Goal: Navigation & Orientation: Find specific page/section

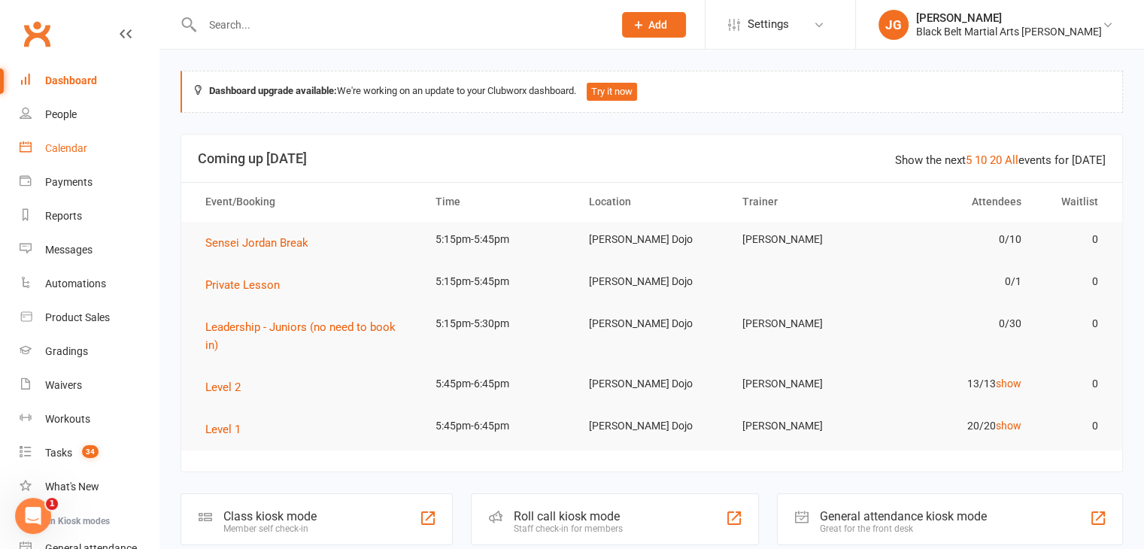
click at [58, 146] on div "Calendar" at bounding box center [66, 148] width 42 height 12
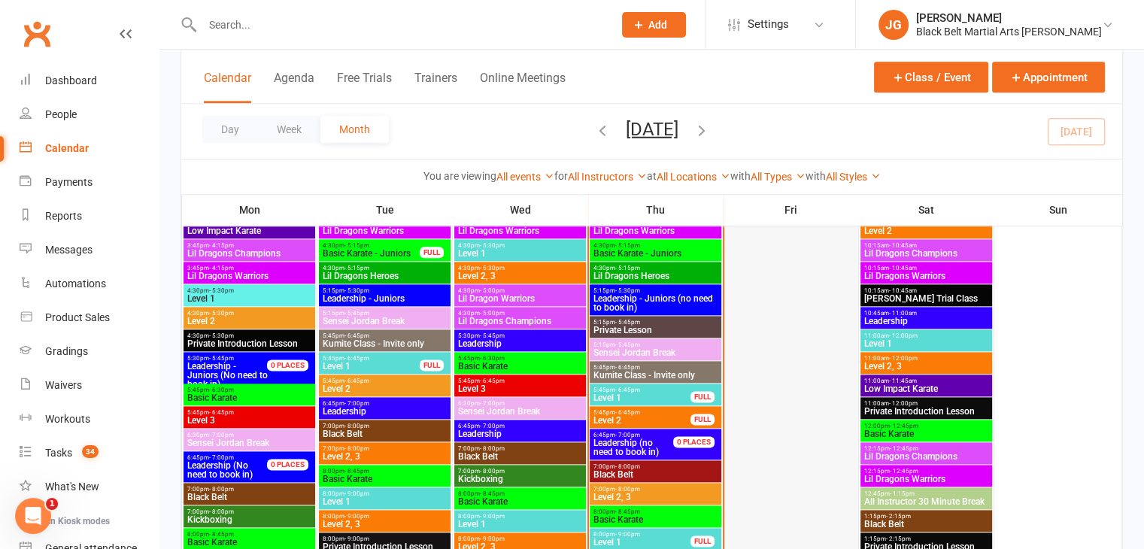
scroll to position [1860, 0]
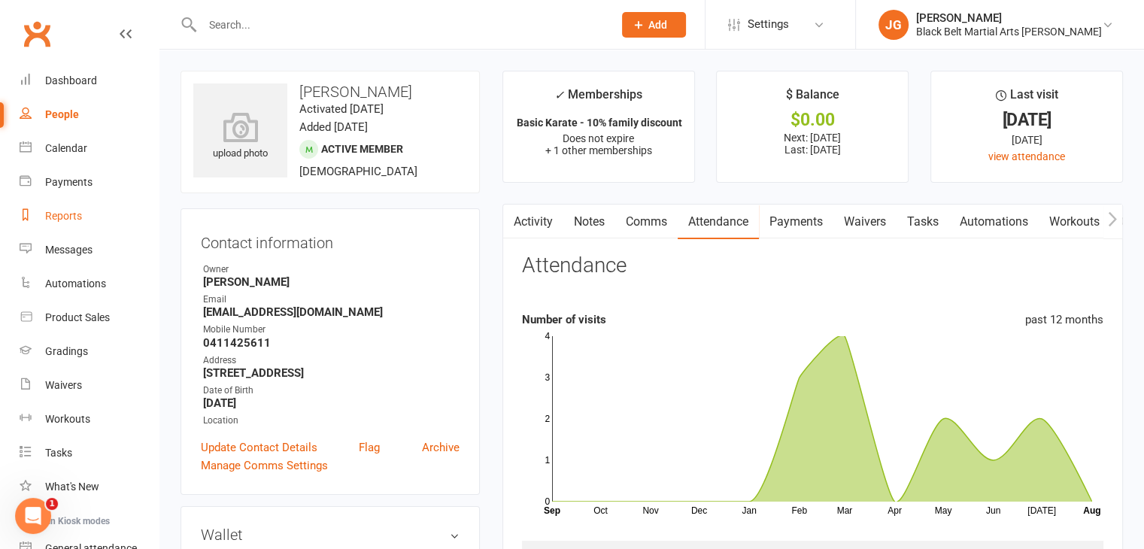
click at [58, 220] on div "Reports" at bounding box center [63, 216] width 37 height 12
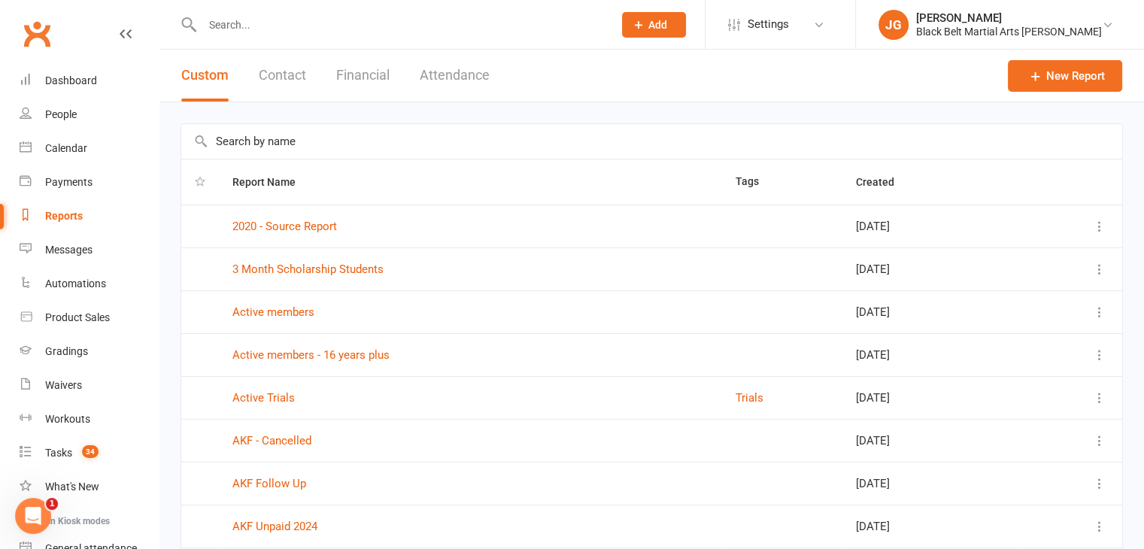
click at [278, 80] on button "Contact" at bounding box center [282, 76] width 47 height 52
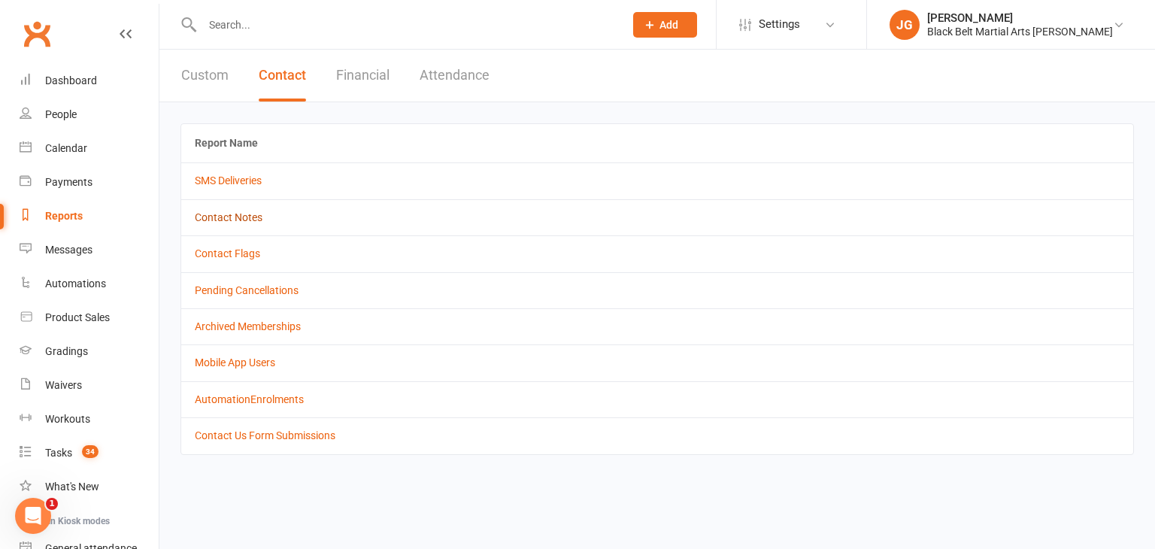
click at [232, 211] on link "Contact Notes" at bounding box center [229, 217] width 68 height 12
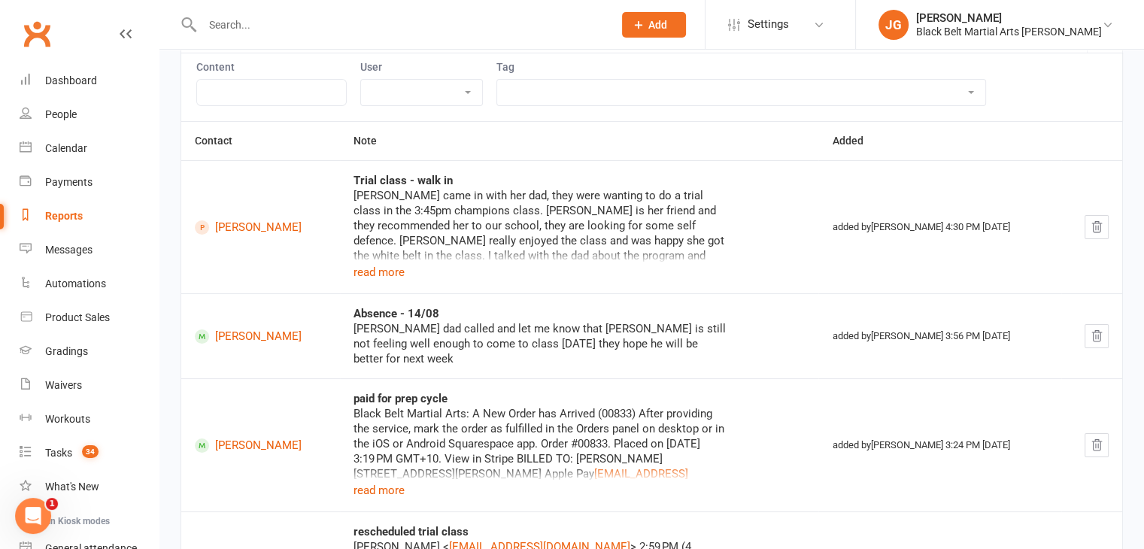
scroll to position [144, 0]
click at [399, 270] on button "read more" at bounding box center [378, 271] width 51 height 18
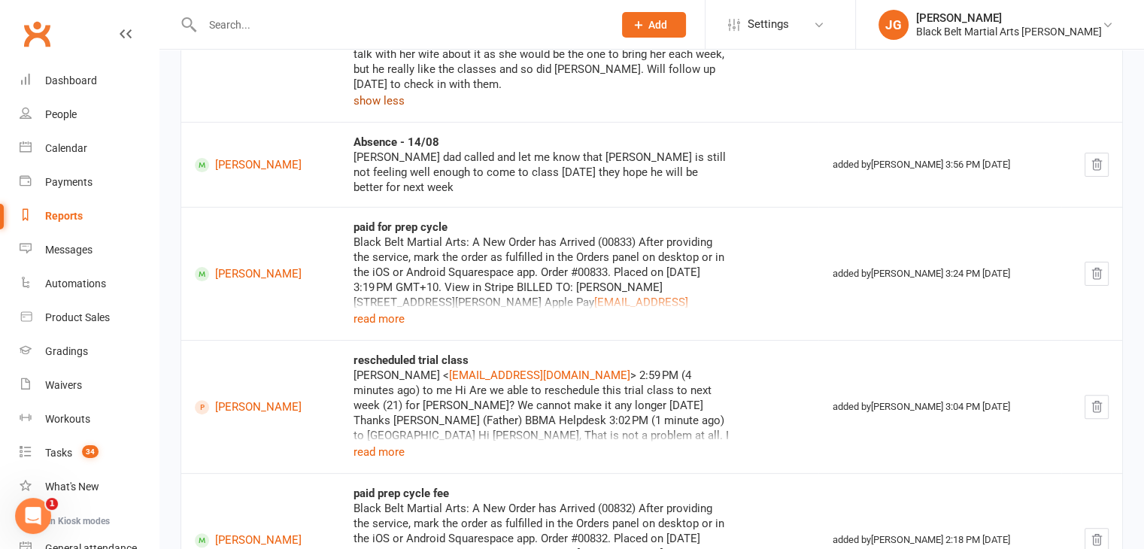
scroll to position [376, 0]
click at [33, 41] on link "Clubworx" at bounding box center [37, 34] width 38 height 38
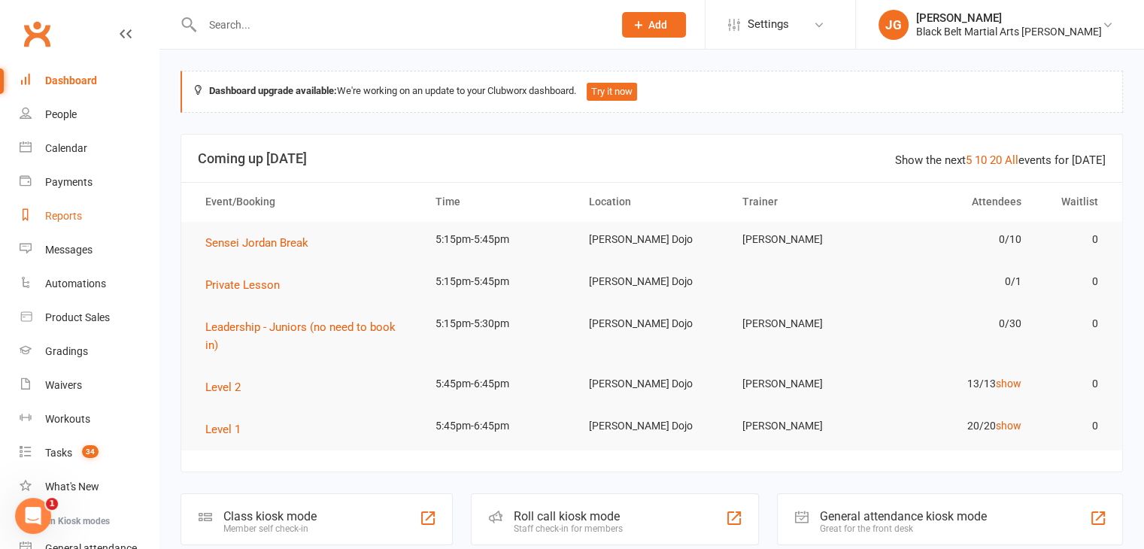
click at [83, 211] on link "Reports" at bounding box center [89, 216] width 139 height 34
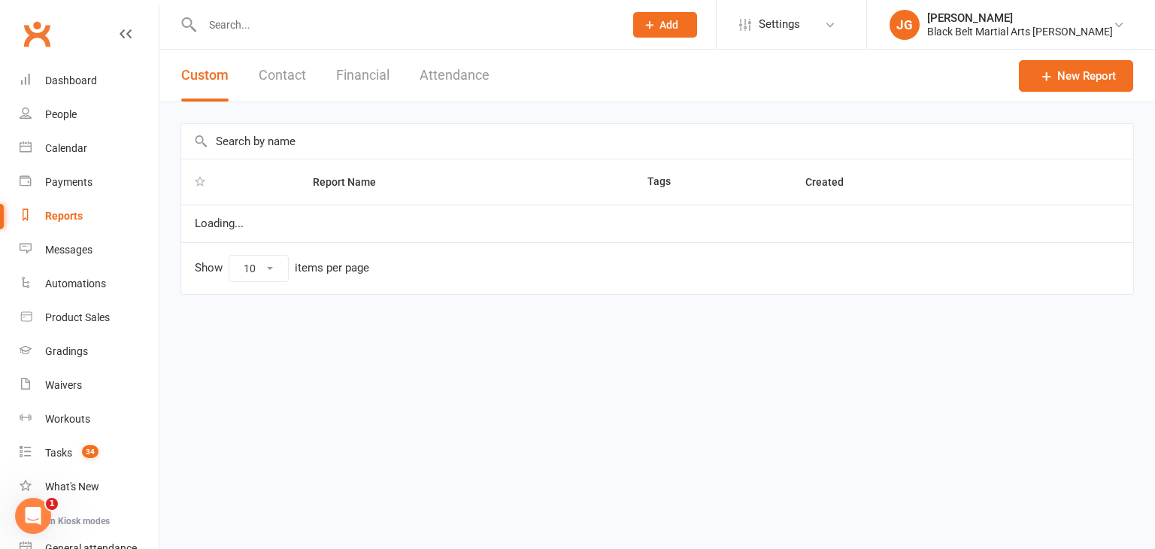
click at [271, 86] on button "Contact" at bounding box center [282, 76] width 47 height 52
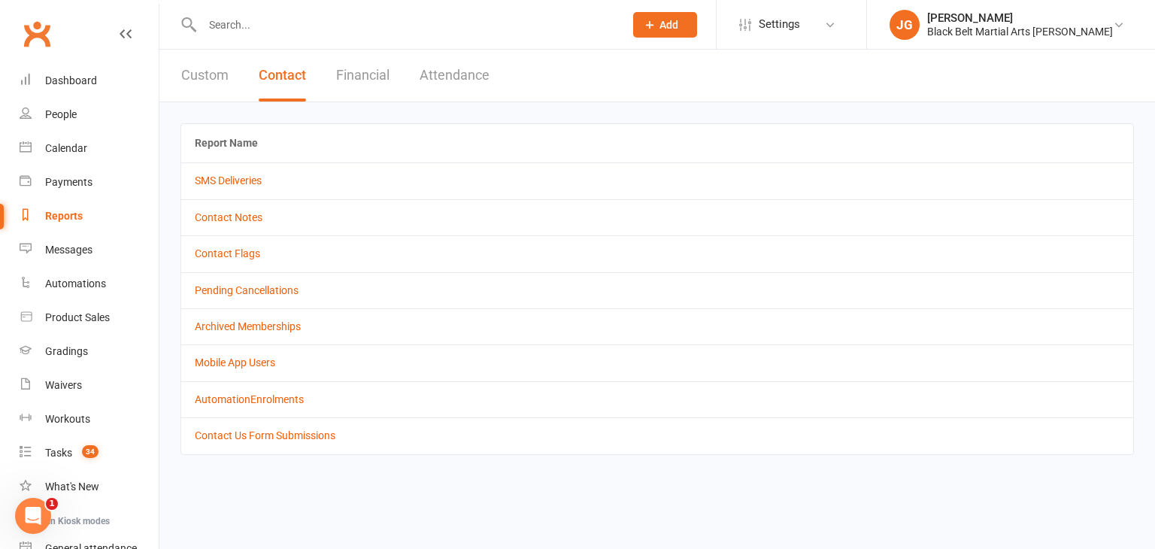
click at [221, 226] on td "Contact Notes" at bounding box center [657, 217] width 952 height 36
click at [212, 217] on link "Contact Notes" at bounding box center [229, 217] width 68 height 12
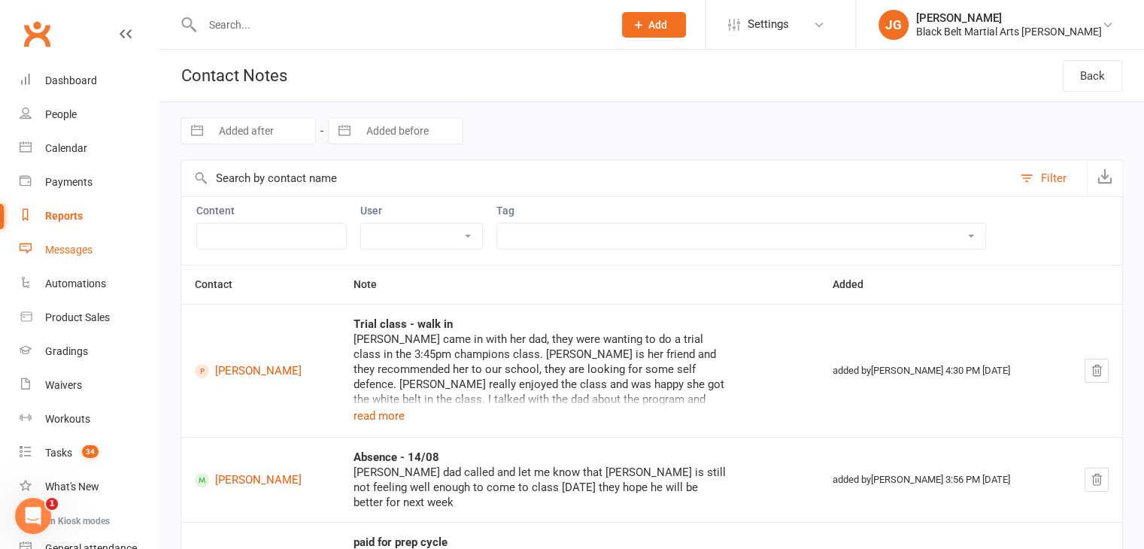
click at [81, 244] on div "Messages" at bounding box center [68, 250] width 47 height 12
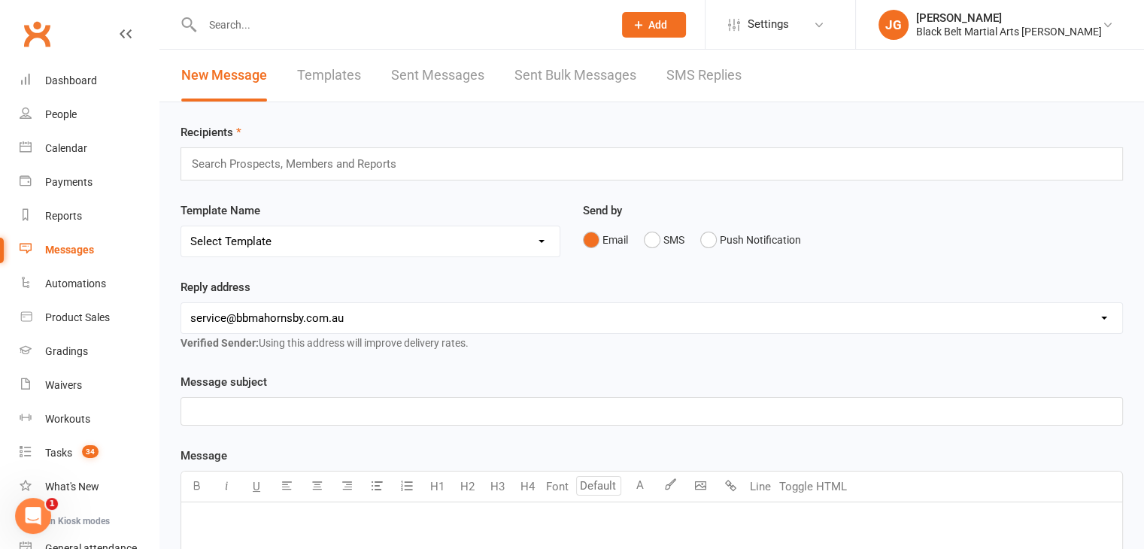
click at [690, 88] on link "SMS Replies" at bounding box center [703, 76] width 75 height 52
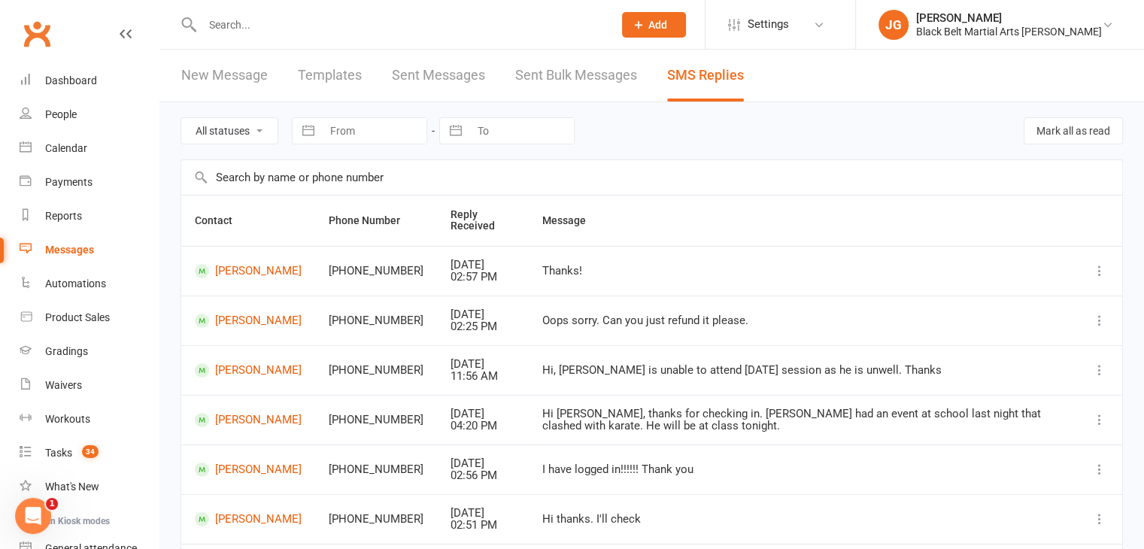
click at [36, 26] on link "Clubworx" at bounding box center [37, 34] width 38 height 38
